Goal: Check status: Check status

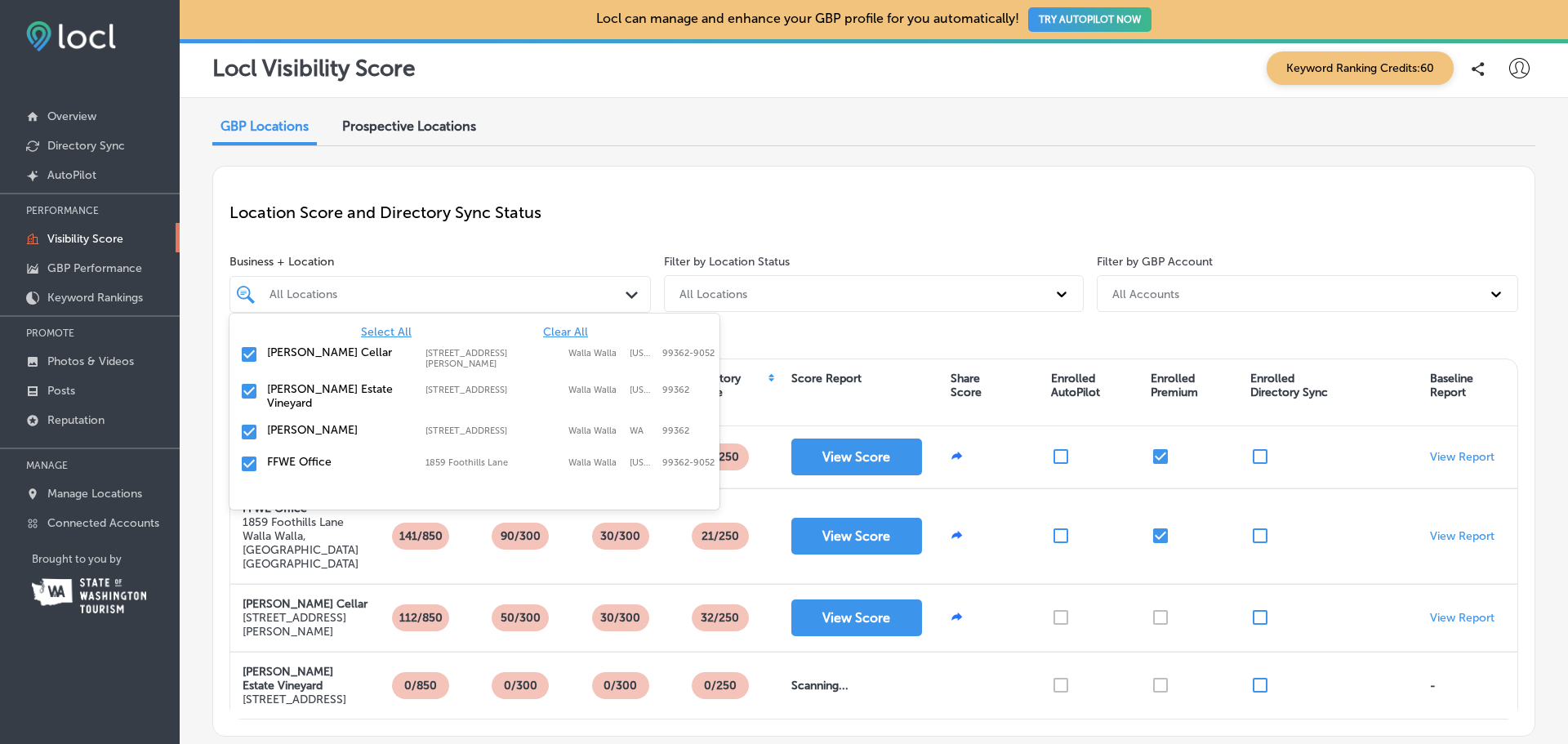
click at [320, 291] on div "All Locations" at bounding box center [448, 294] width 358 height 14
click at [566, 328] on span "Clear All" at bounding box center [566, 332] width 45 height 14
click at [268, 423] on label "[PERSON_NAME]" at bounding box center [337, 430] width 142 height 14
click at [590, 225] on div "Location Score and Directory Sync Status" at bounding box center [874, 212] width 1289 height 59
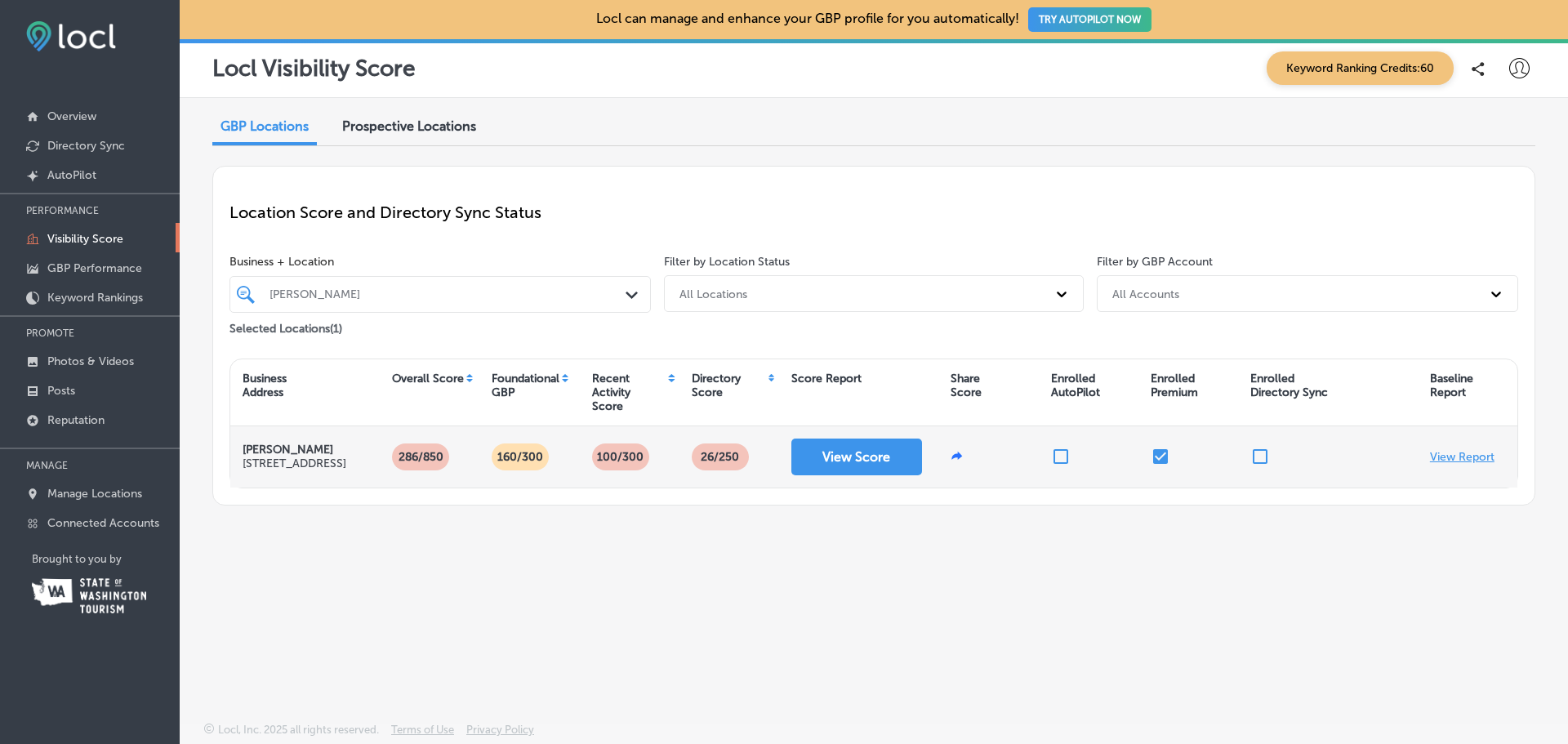
click at [1478, 454] on p "View Report" at bounding box center [1462, 457] width 64 height 14
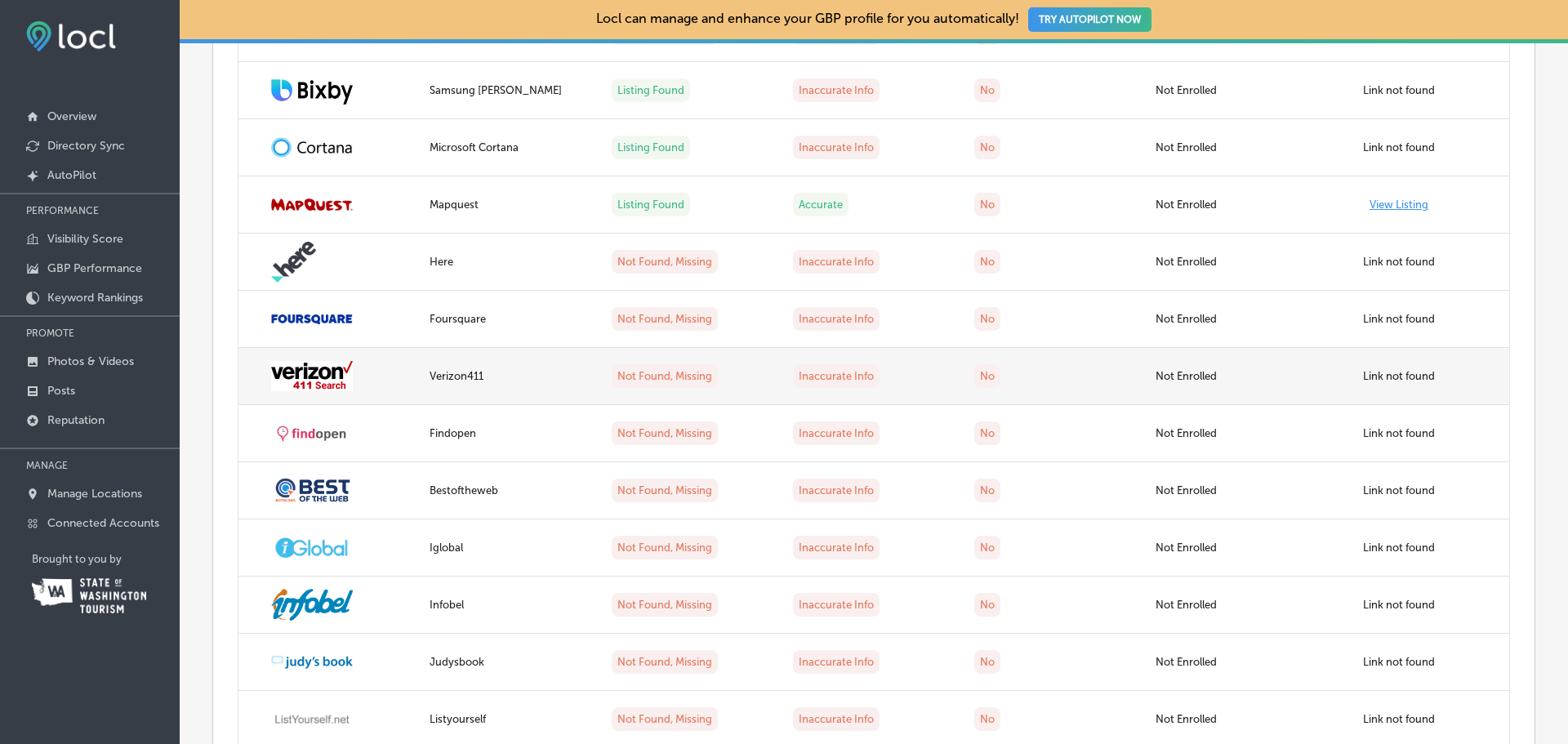
scroll to position [980, 0]
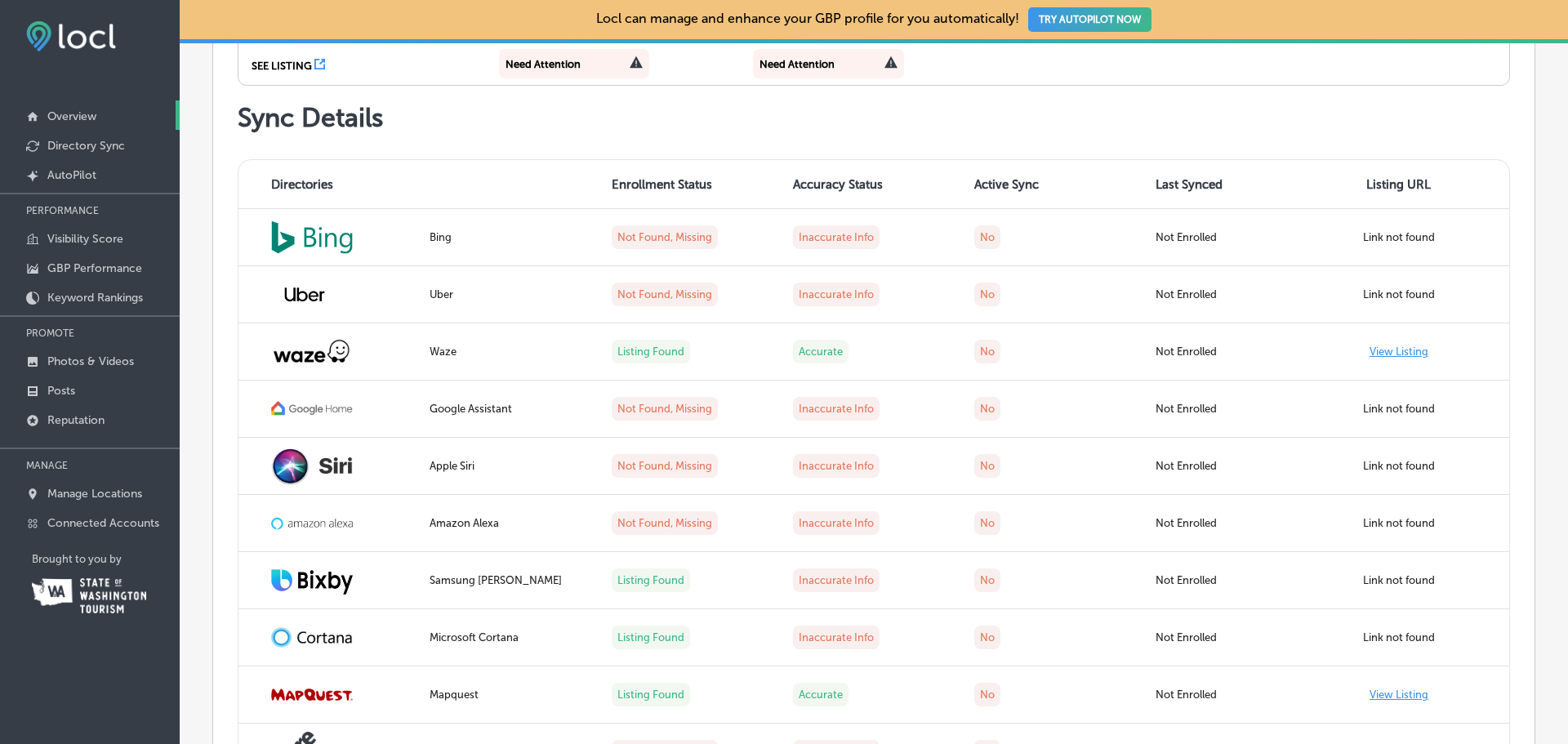
click at [85, 114] on p "Overview" at bounding box center [72, 116] width 49 height 14
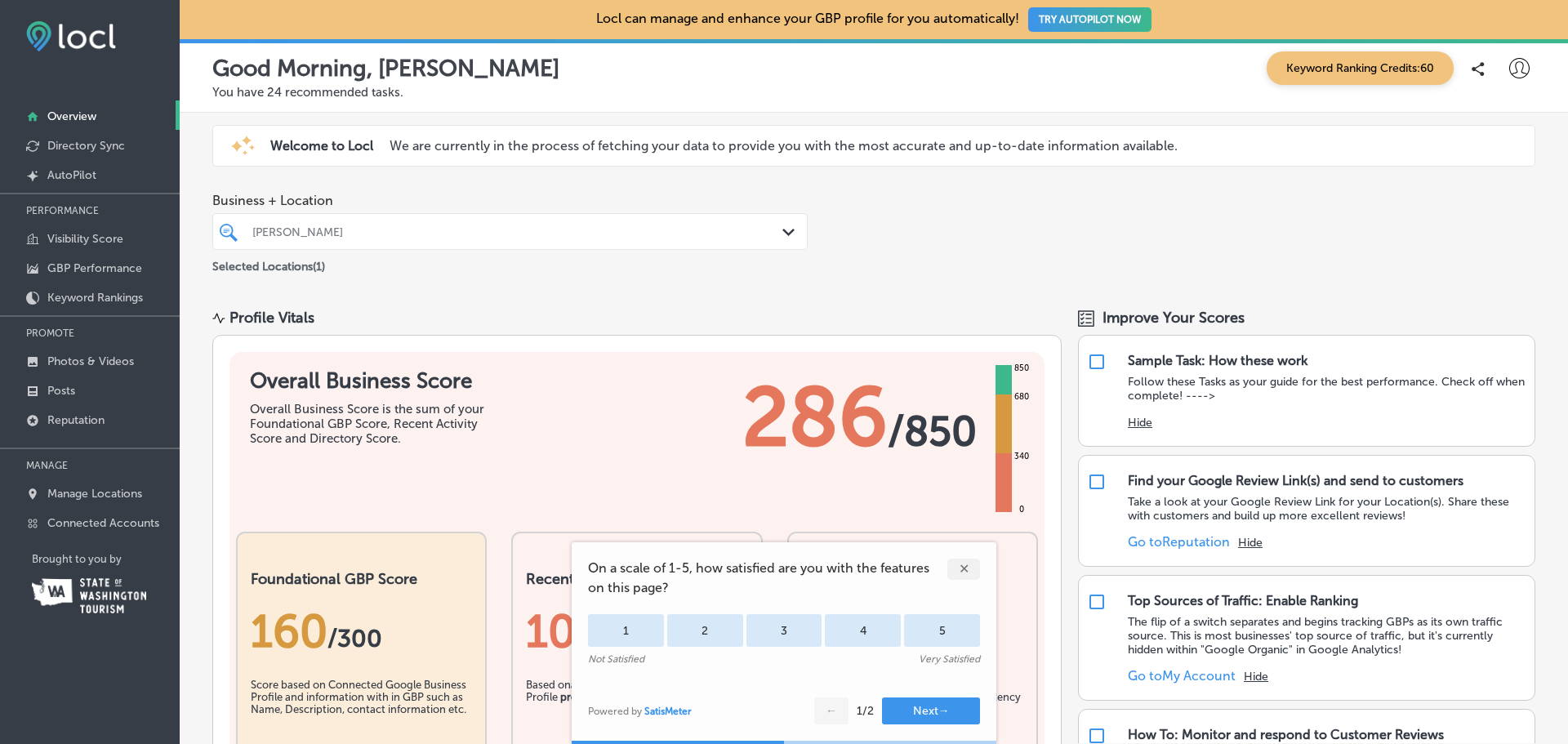
click at [962, 570] on div "✕" at bounding box center [964, 569] width 33 height 21
